Goal: Task Accomplishment & Management: Manage account settings

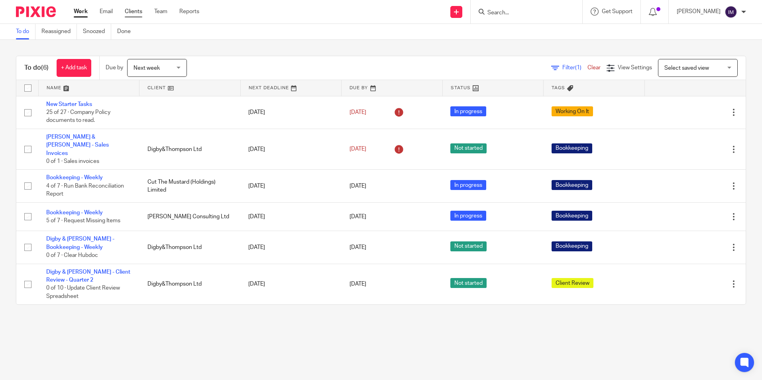
click at [134, 9] on link "Clients" at bounding box center [134, 12] width 18 height 8
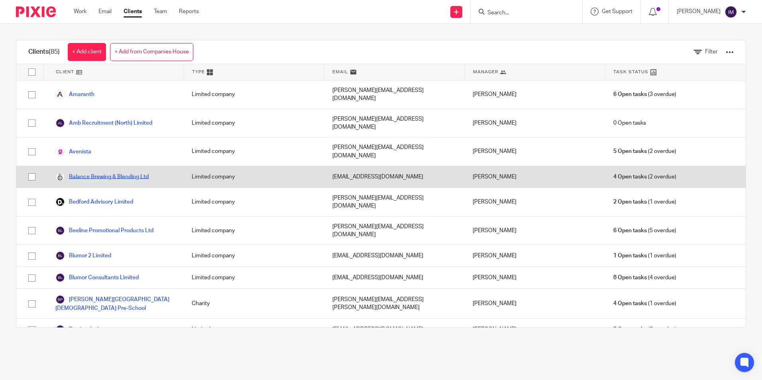
click at [118, 172] on link "Balance Brewing & Blending Ltd" at bounding box center [101, 177] width 93 height 10
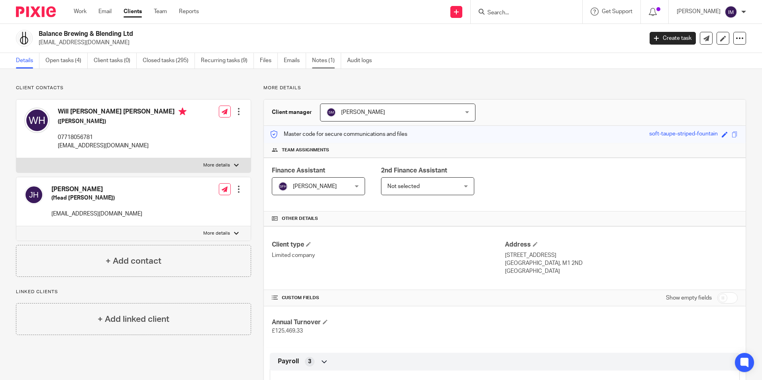
click at [319, 61] on link "Notes (1)" at bounding box center [326, 61] width 29 height 16
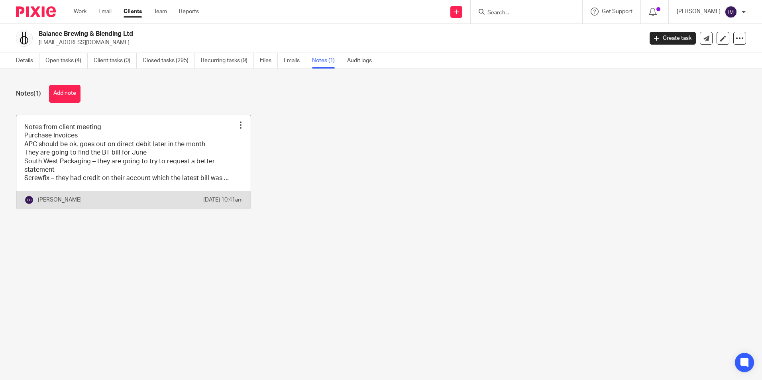
click at [68, 172] on link at bounding box center [133, 162] width 234 height 94
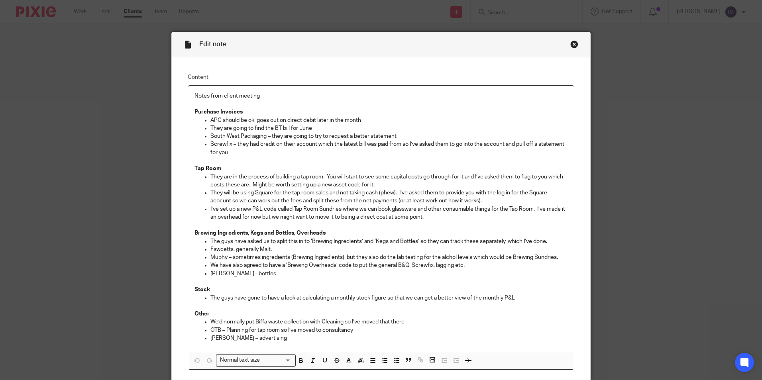
click at [571, 46] on div "Close this dialog window" at bounding box center [575, 44] width 8 height 8
